Goal: Navigation & Orientation: Find specific page/section

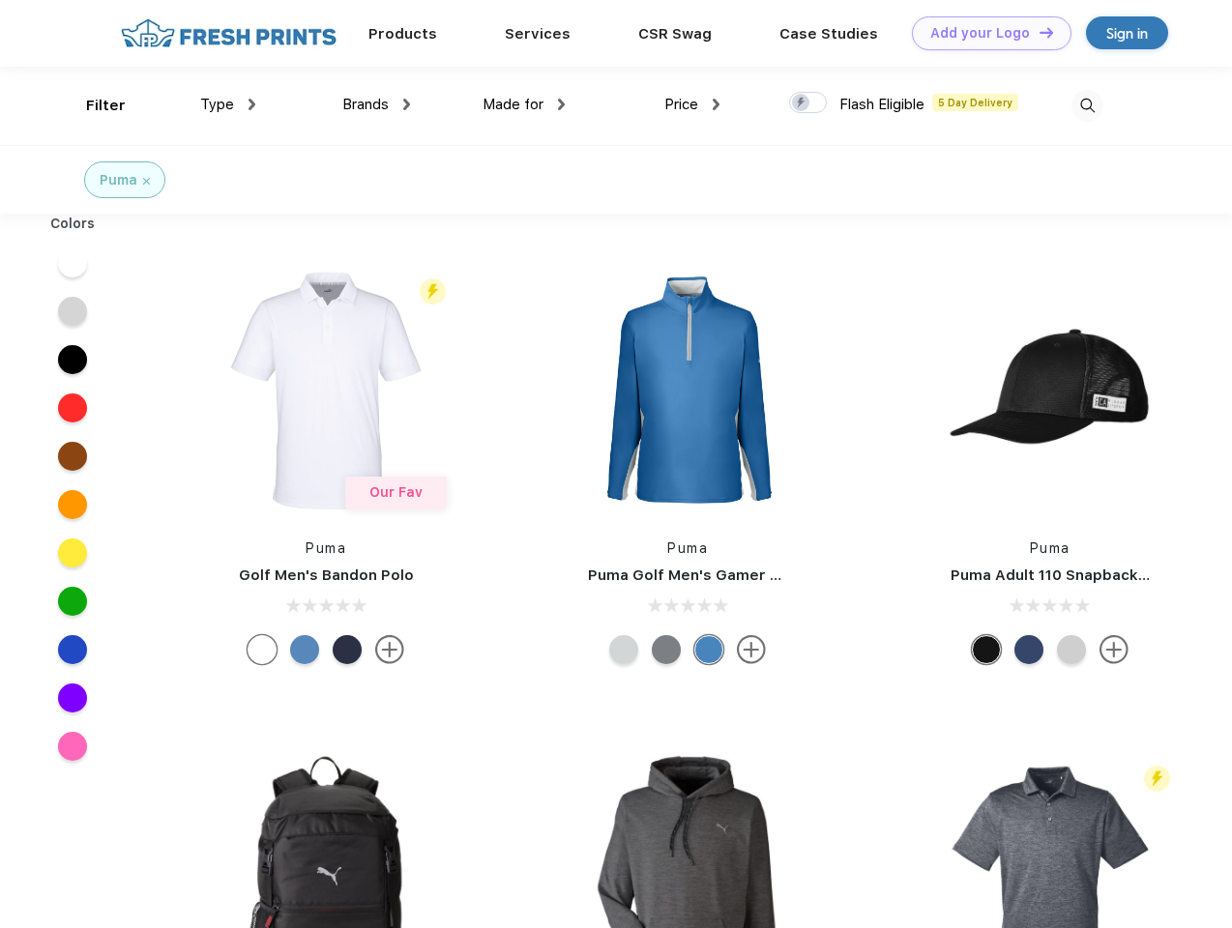
click at [985, 33] on link "Add your Logo Design Tool" at bounding box center [992, 33] width 160 height 34
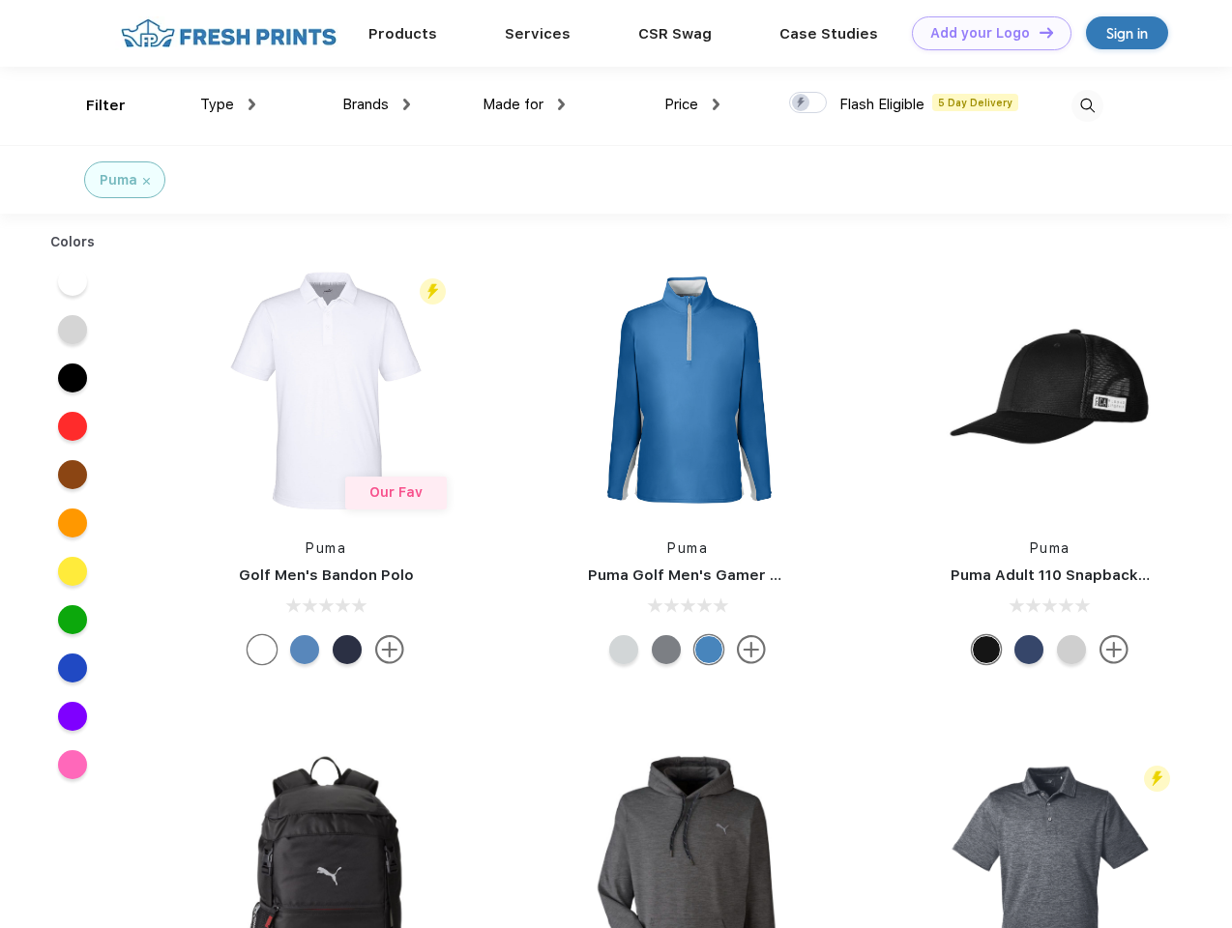
click at [0, 0] on div "Design Tool" at bounding box center [0, 0] width 0 height 0
click at [1038, 32] on link "Add your Logo Design Tool" at bounding box center [992, 33] width 160 height 34
click at [93, 105] on div "Filter" at bounding box center [106, 106] width 40 height 22
click at [228, 104] on span "Type" at bounding box center [217, 104] width 34 height 17
click at [376, 104] on span "Brands" at bounding box center [365, 104] width 46 height 17
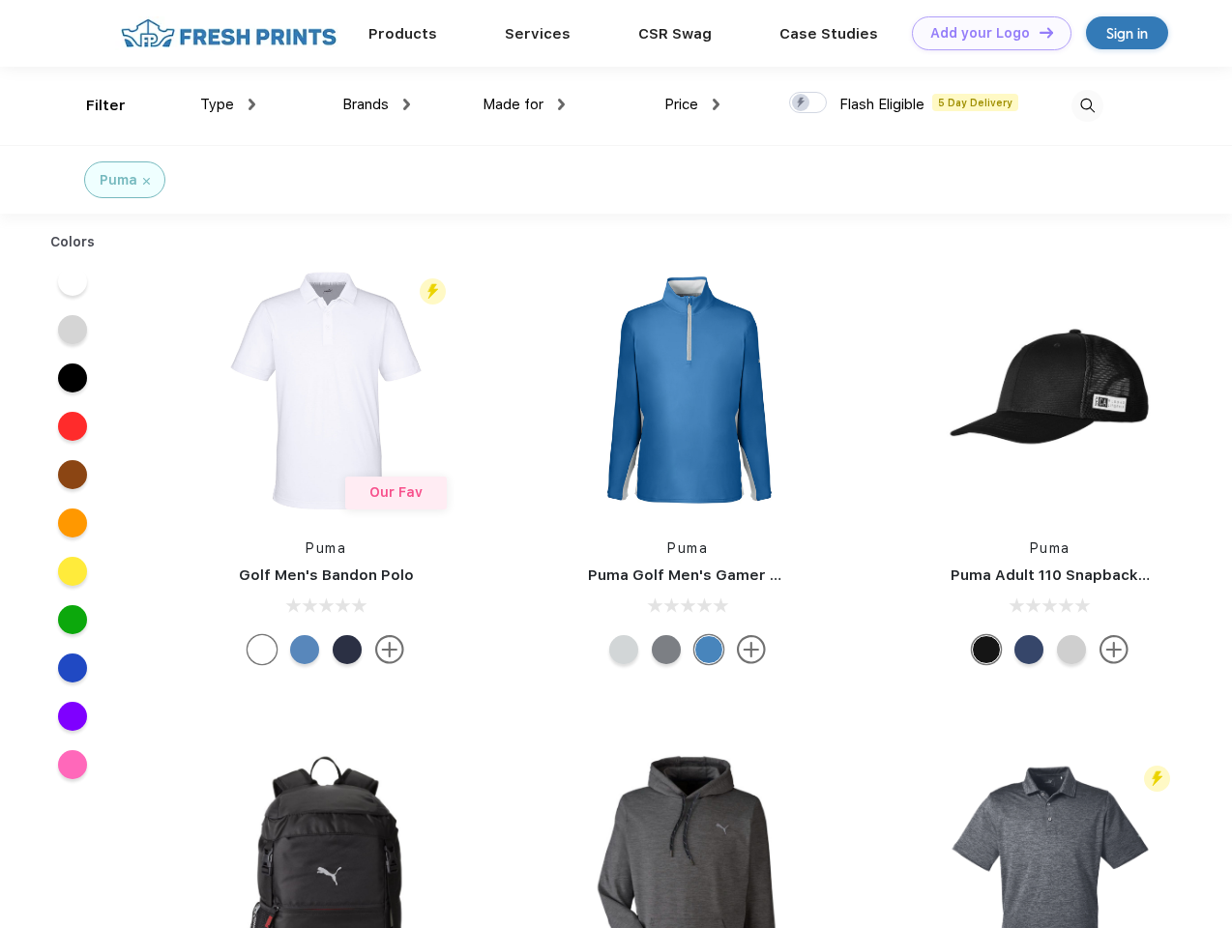
click at [524, 104] on span "Made for" at bounding box center [513, 104] width 61 height 17
click at [692, 104] on span "Price" at bounding box center [681, 104] width 34 height 17
click at [809, 103] on div at bounding box center [808, 102] width 38 height 21
click at [802, 103] on input "checkbox" at bounding box center [795, 97] width 13 height 13
click at [1087, 105] on img at bounding box center [1088, 106] width 32 height 32
